Goal: Information Seeking & Learning: Learn about a topic

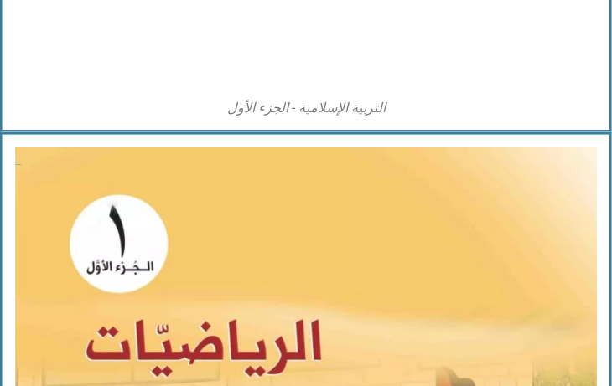
scroll to position [1676, 0]
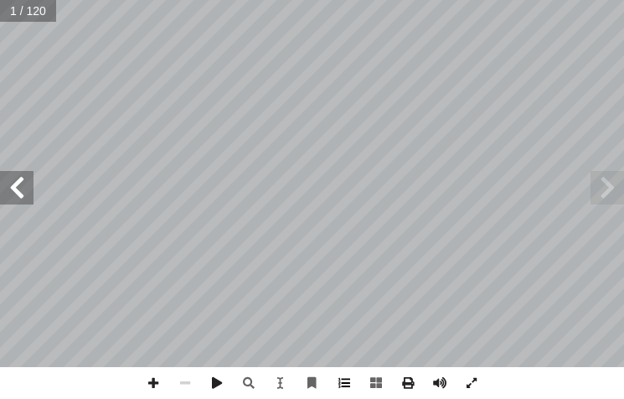
click at [353, 379] on span at bounding box center [345, 383] width 32 height 32
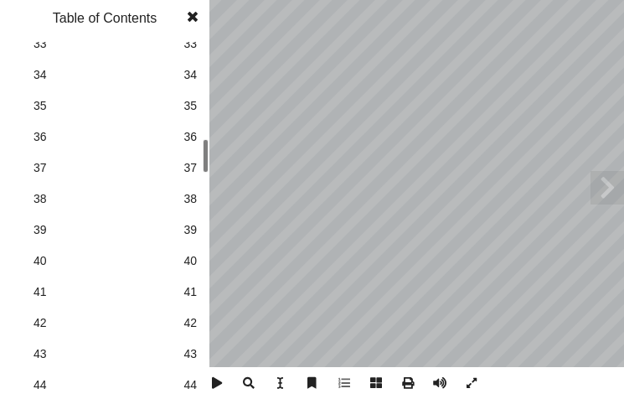
click at [190, 388] on span "44" at bounding box center [190, 385] width 13 height 18
click at [194, 21] on span at bounding box center [193, 17] width 30 height 34
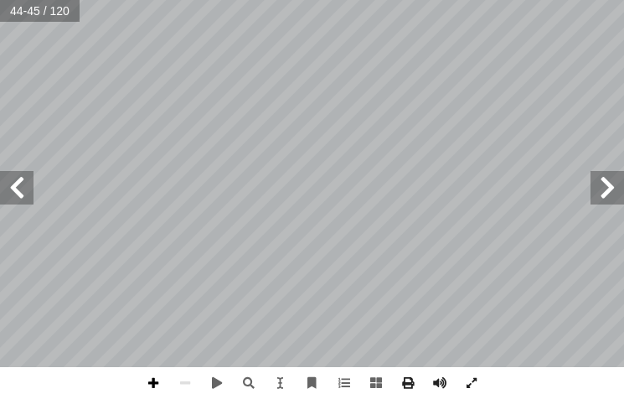
click at [157, 384] on span at bounding box center [153, 383] width 32 height 32
click at [154, 381] on span at bounding box center [153, 383] width 32 height 32
click at [21, 179] on span at bounding box center [17, 188] width 34 height 34
